Goal: Task Accomplishment & Management: Manage account settings

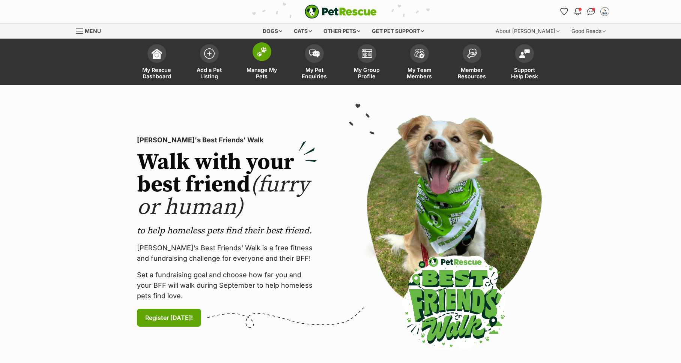
click at [262, 67] on span "Manage My Pets" at bounding box center [262, 73] width 34 height 13
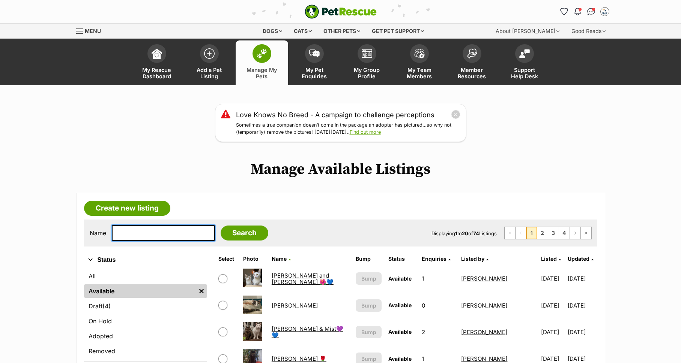
click at [139, 235] on input "text" at bounding box center [163, 233] width 103 height 16
type input "bodhi"
click at [220, 226] on input "Search" at bounding box center [244, 233] width 48 height 15
